Goal: Information Seeking & Learning: Check status

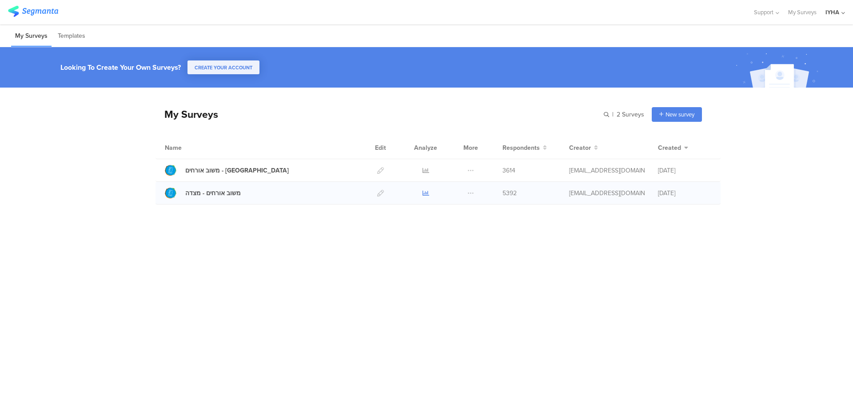
click at [426, 194] on icon at bounding box center [426, 193] width 7 height 7
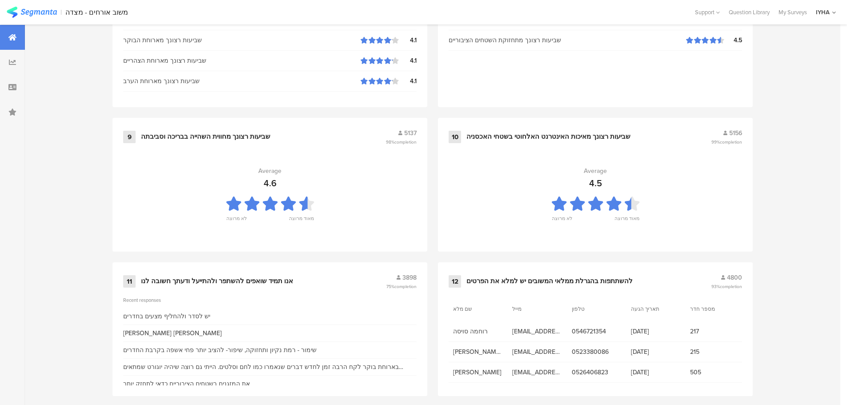
scroll to position [899, 0]
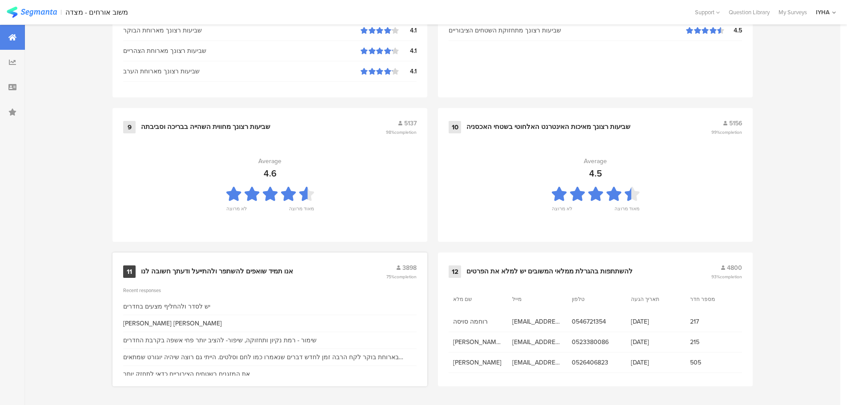
click at [231, 270] on div "אנו תמיד שואפים להשתפר ולהתייעל ודעתך חשובה לנו" at bounding box center [217, 271] width 152 height 9
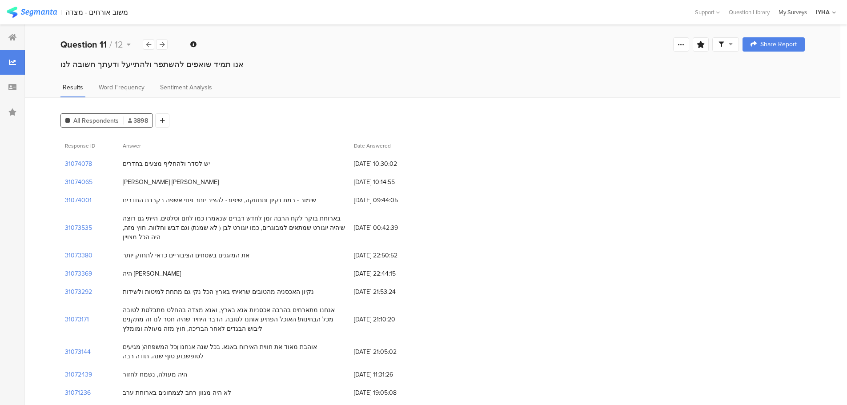
click at [800, 14] on div "My Surveys" at bounding box center [792, 12] width 37 height 8
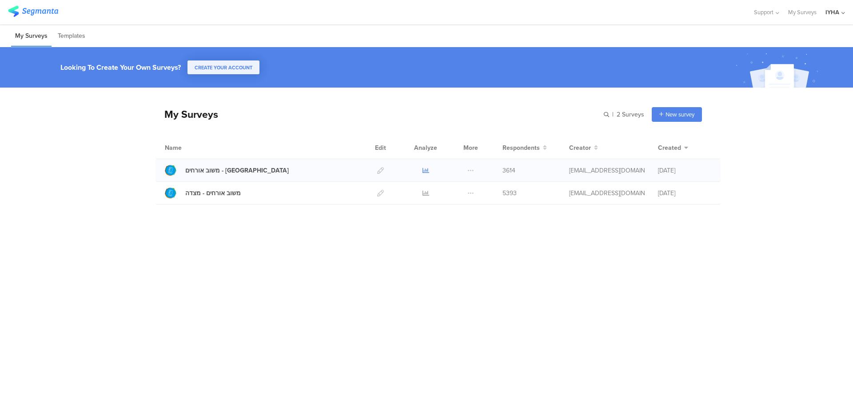
click at [425, 168] on icon at bounding box center [426, 170] width 7 height 7
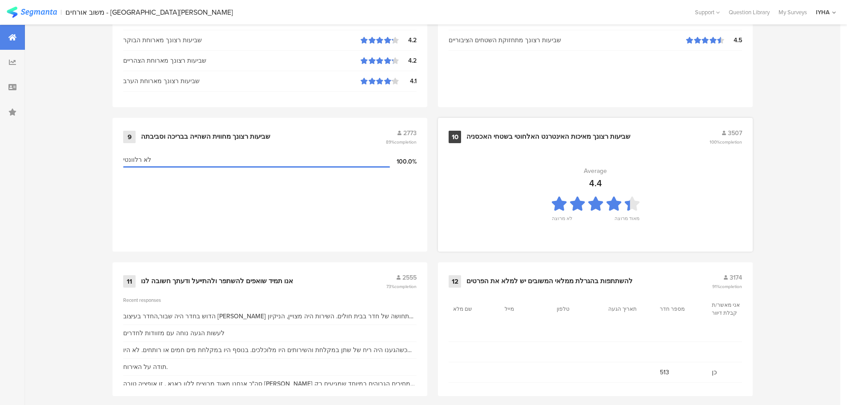
scroll to position [899, 0]
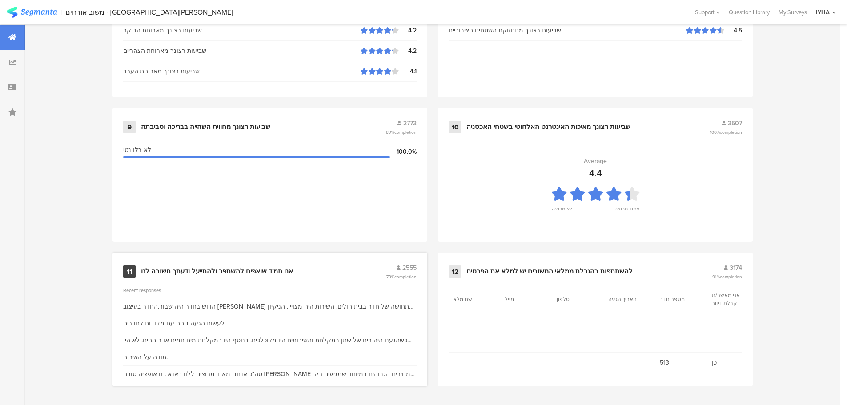
click at [237, 264] on div "11 אנו תמיד שואפים להשתפר ולהתייעל ודעתך חשובה לנו 2555 73% completion" at bounding box center [269, 271] width 293 height 17
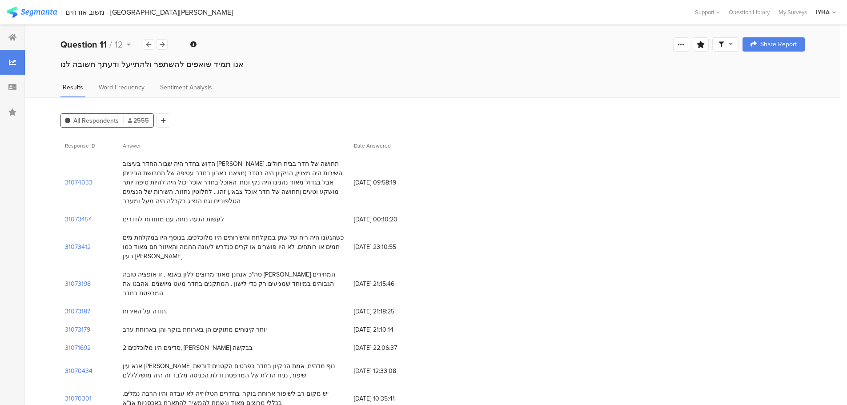
scroll to position [44, 0]
